Goal: Check status: Check status

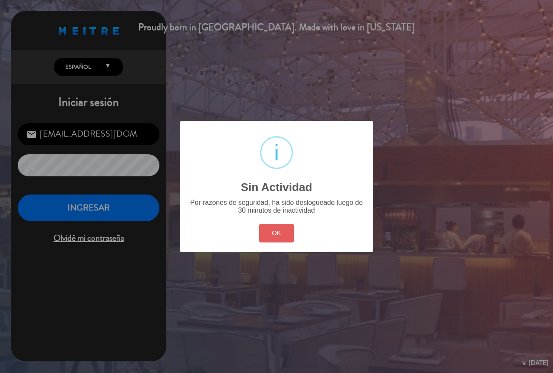
click at [273, 234] on button "OK" at bounding box center [276, 233] width 35 height 19
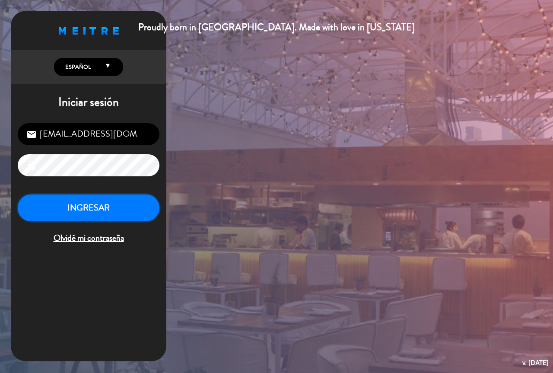
click at [104, 217] on button "INGRESAR" at bounding box center [89, 207] width 142 height 27
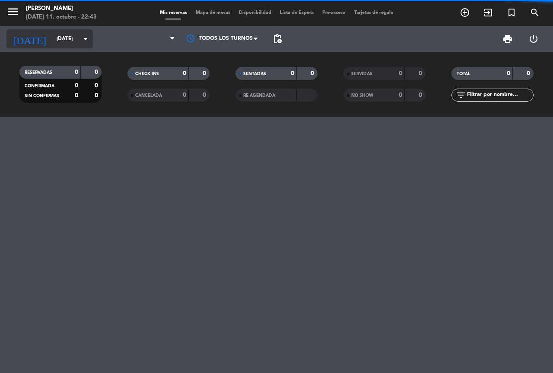
click at [52, 45] on input "[DATE]" at bounding box center [86, 39] width 69 height 15
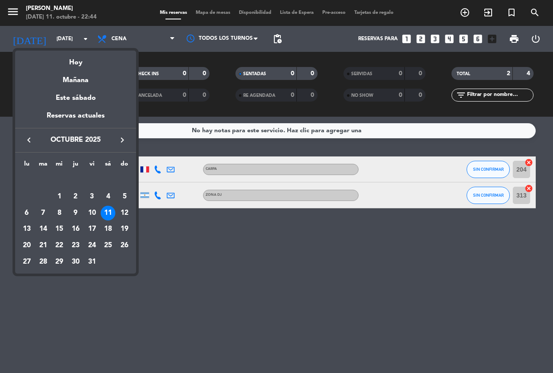
click at [261, 307] on div at bounding box center [276, 186] width 553 height 373
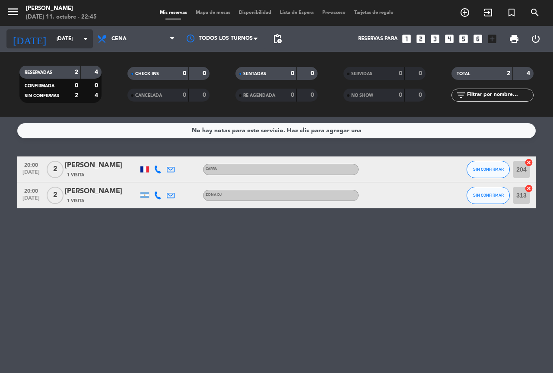
click at [63, 41] on input "[DATE]" at bounding box center [86, 39] width 69 height 15
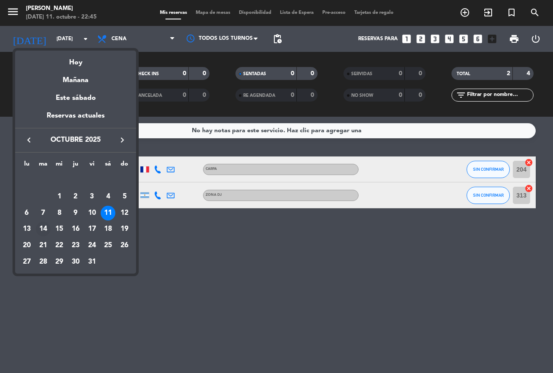
click at [44, 226] on div "14" at bounding box center [43, 229] width 15 height 15
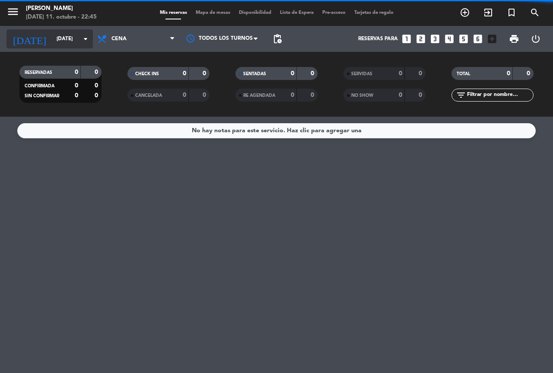
click at [62, 41] on input "[DATE]" at bounding box center [86, 39] width 69 height 15
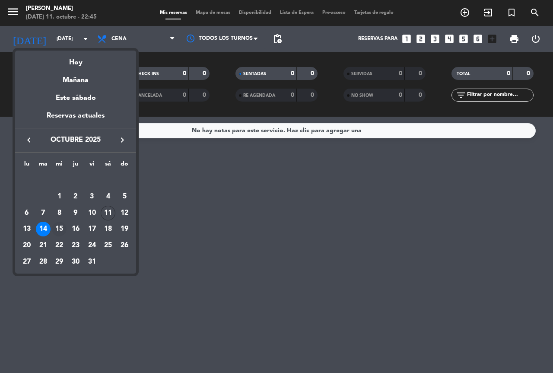
click at [60, 227] on div "15" at bounding box center [59, 229] width 15 height 15
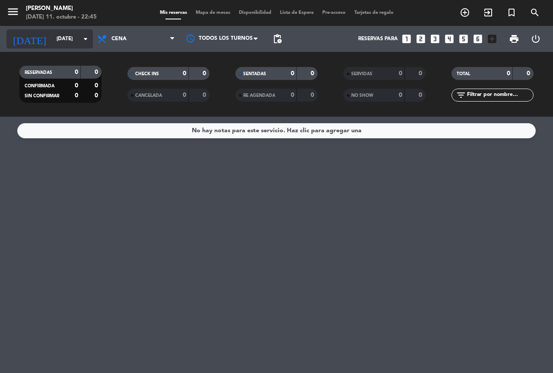
click at [64, 41] on input "[DATE]" at bounding box center [86, 39] width 69 height 15
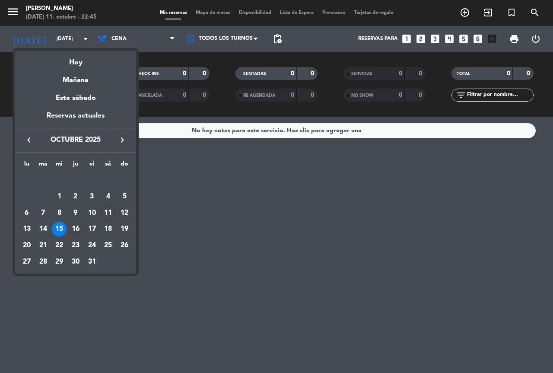
click at [76, 232] on div "16" at bounding box center [75, 229] width 15 height 15
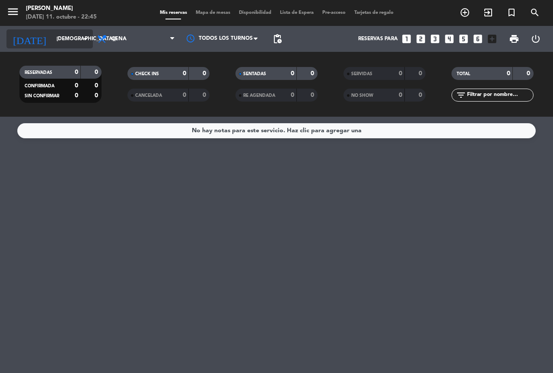
click at [70, 45] on input "[DEMOGRAPHIC_DATA][DATE]" at bounding box center [86, 39] width 69 height 15
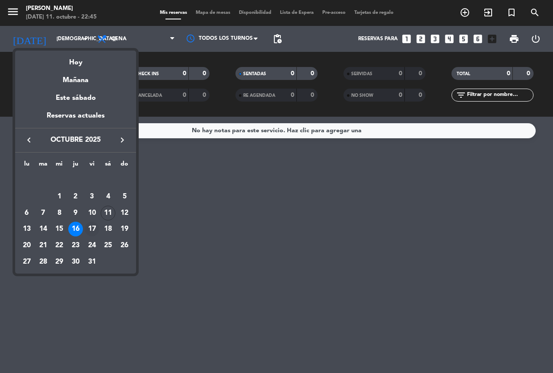
click at [93, 231] on div "17" at bounding box center [92, 229] width 15 height 15
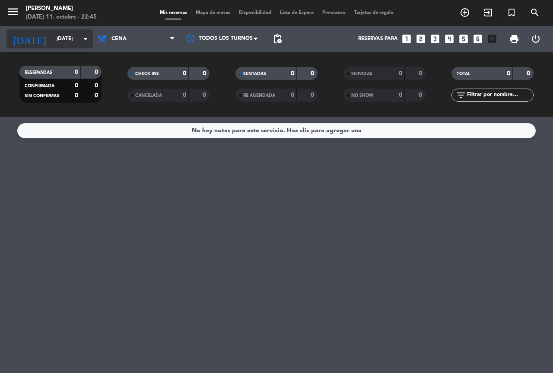
click at [56, 38] on input "[DATE]" at bounding box center [86, 39] width 69 height 15
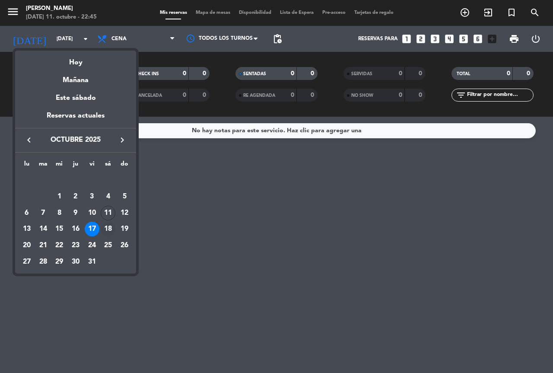
click at [109, 227] on div "18" at bounding box center [108, 229] width 15 height 15
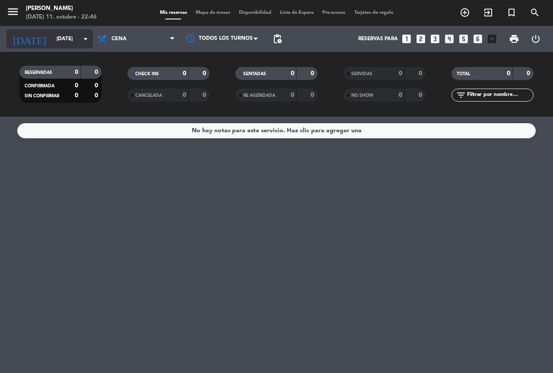
click at [68, 44] on input "[DATE]" at bounding box center [86, 39] width 69 height 15
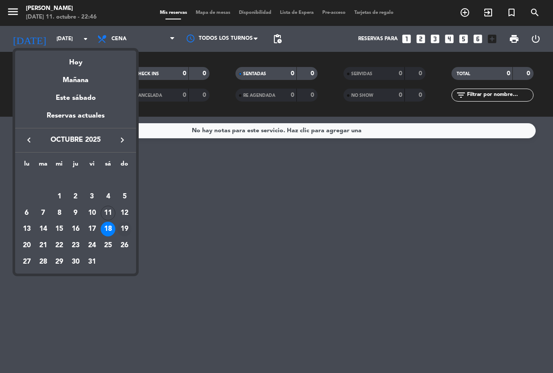
click at [130, 228] on div "19" at bounding box center [124, 229] width 15 height 15
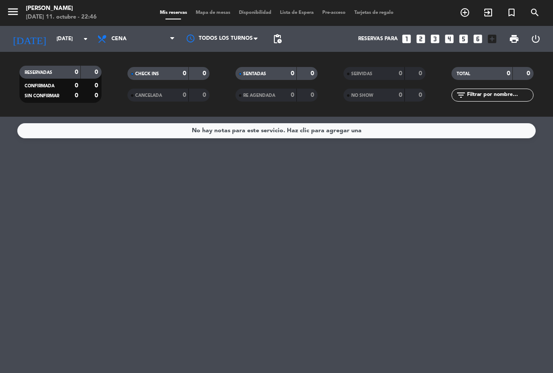
type input "[DATE]"
